Goal: Transaction & Acquisition: Purchase product/service

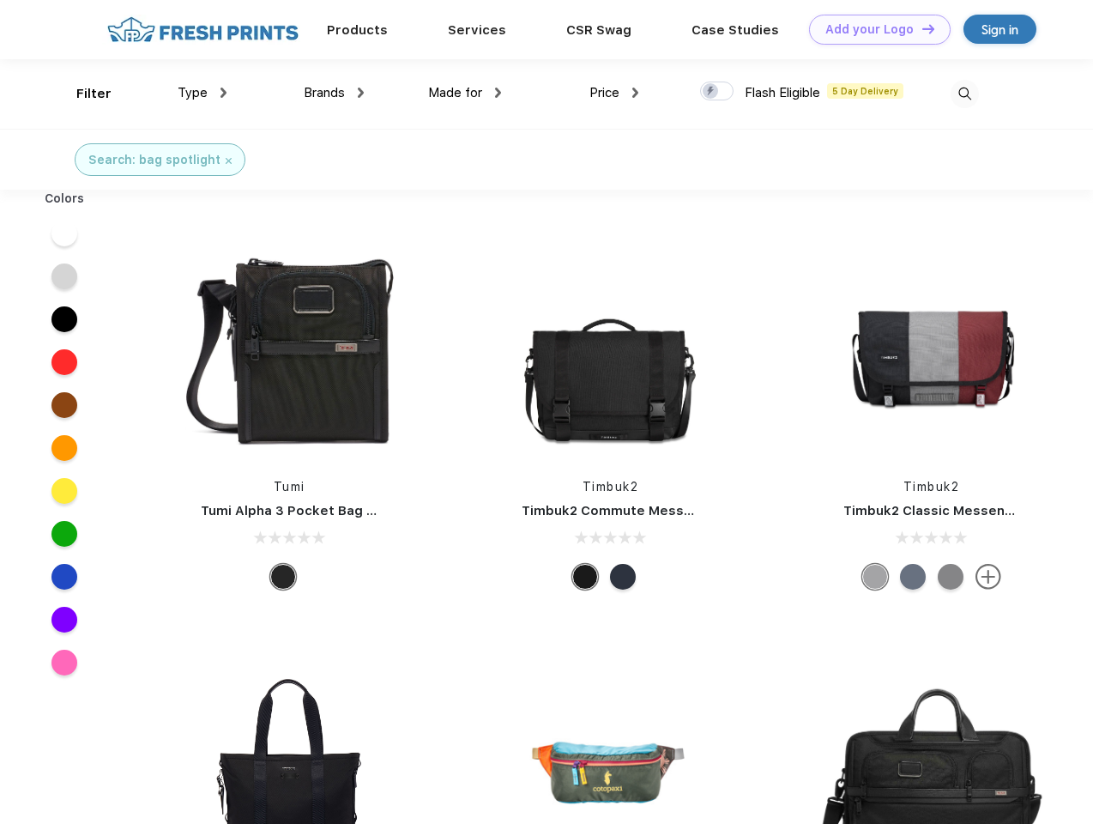
click at [874, 29] on link "Add your Logo Design Tool" at bounding box center [880, 30] width 142 height 30
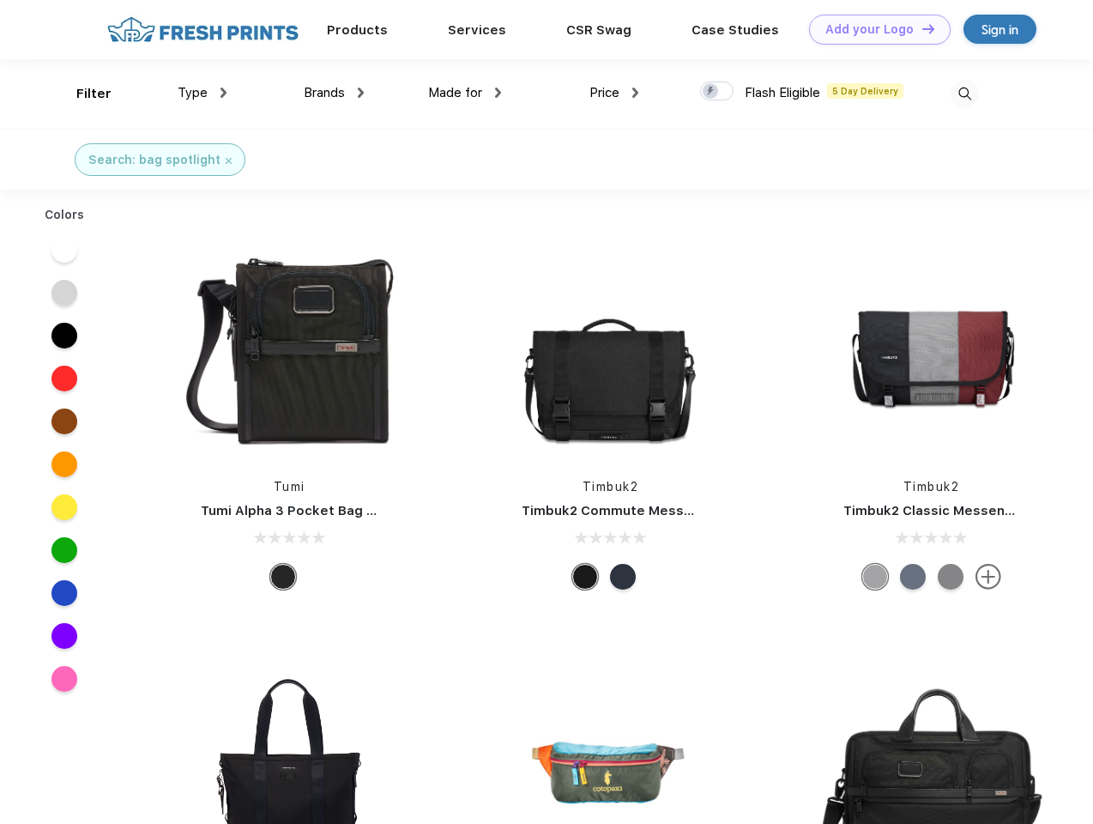
click at [0, 0] on div "Design Tool" at bounding box center [0, 0] width 0 height 0
click at [921, 28] on link "Add your Logo Design Tool" at bounding box center [880, 30] width 142 height 30
click at [82, 94] on div "Filter" at bounding box center [93, 94] width 35 height 20
click at [203, 93] on span "Type" at bounding box center [193, 92] width 30 height 15
click at [334, 93] on span "Brands" at bounding box center [324, 92] width 41 height 15
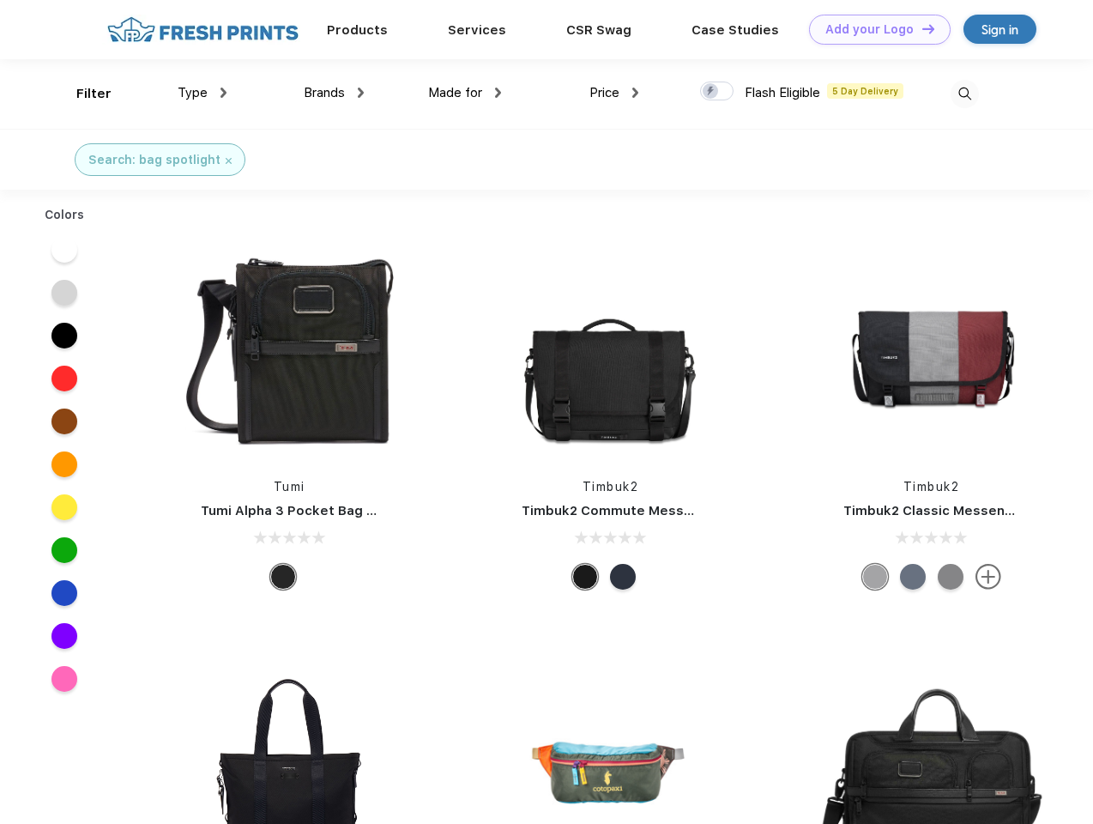
click at [465, 93] on span "Made for" at bounding box center [455, 92] width 54 height 15
click at [614, 93] on span "Price" at bounding box center [605, 92] width 30 height 15
click at [717, 92] on div at bounding box center [716, 91] width 33 height 19
click at [711, 92] on input "checkbox" at bounding box center [705, 86] width 11 height 11
click at [965, 94] on img at bounding box center [965, 94] width 28 height 28
